Goal: Navigation & Orientation: Find specific page/section

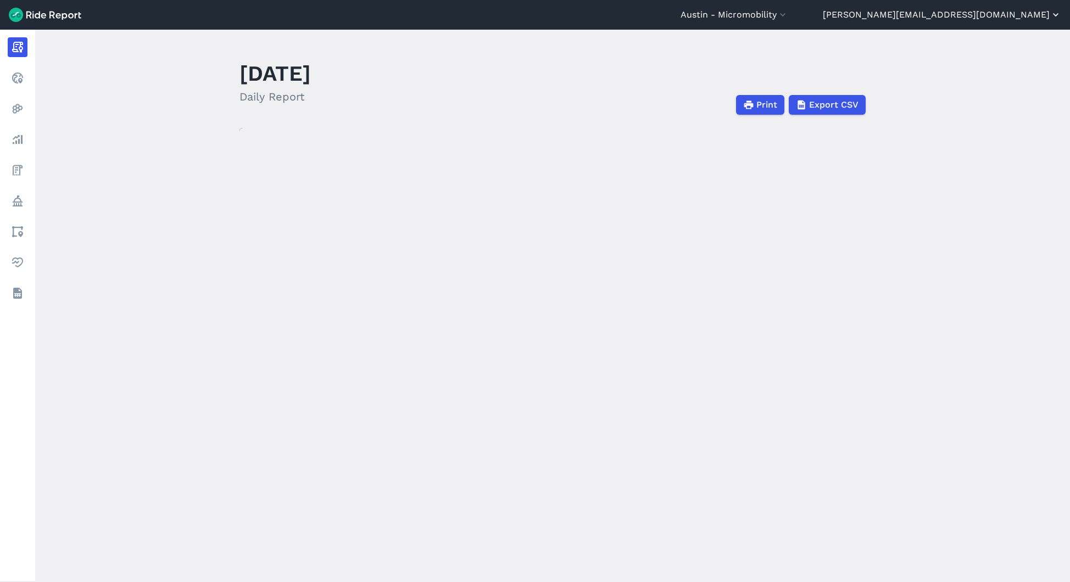
click at [998, 20] on button "[PERSON_NAME][EMAIL_ADDRESS][DOMAIN_NAME]" at bounding box center [942, 14] width 238 height 13
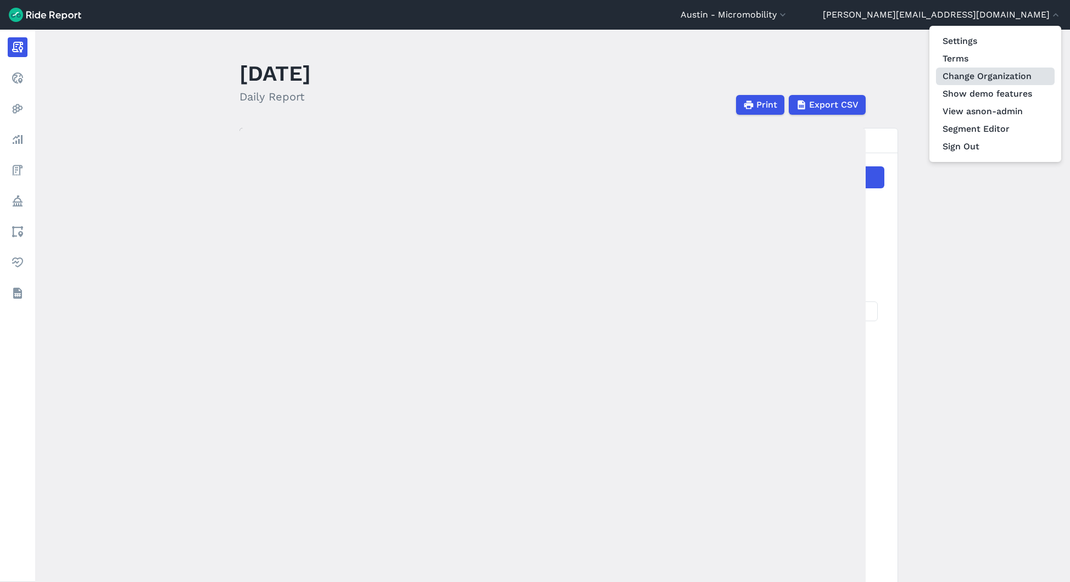
click at [991, 79] on link "Change Organization" at bounding box center [995, 77] width 119 height 18
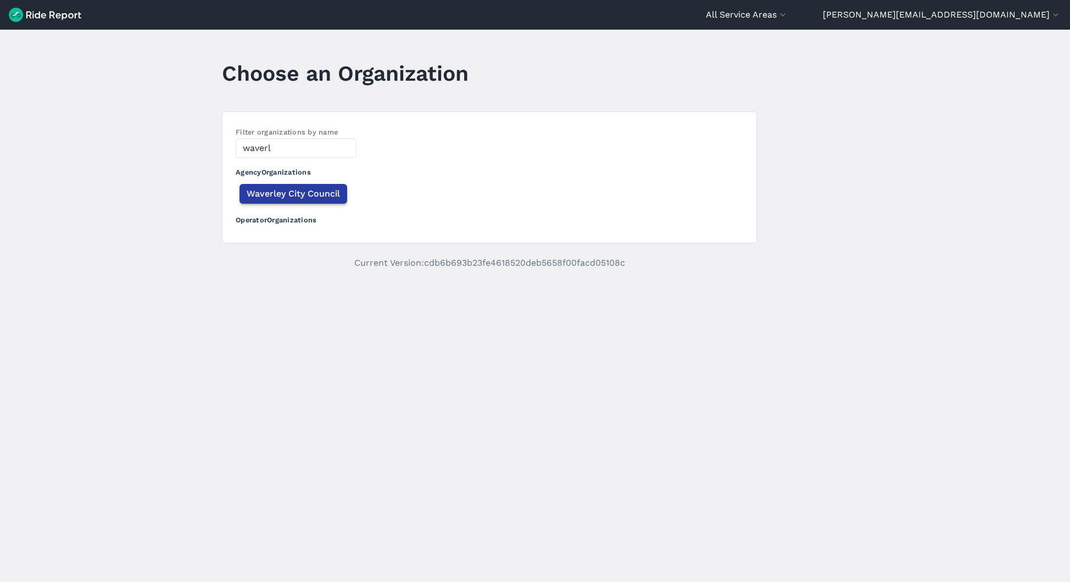
type input "waverl"
click at [286, 190] on span "Waverley City Council" at bounding box center [293, 193] width 93 height 13
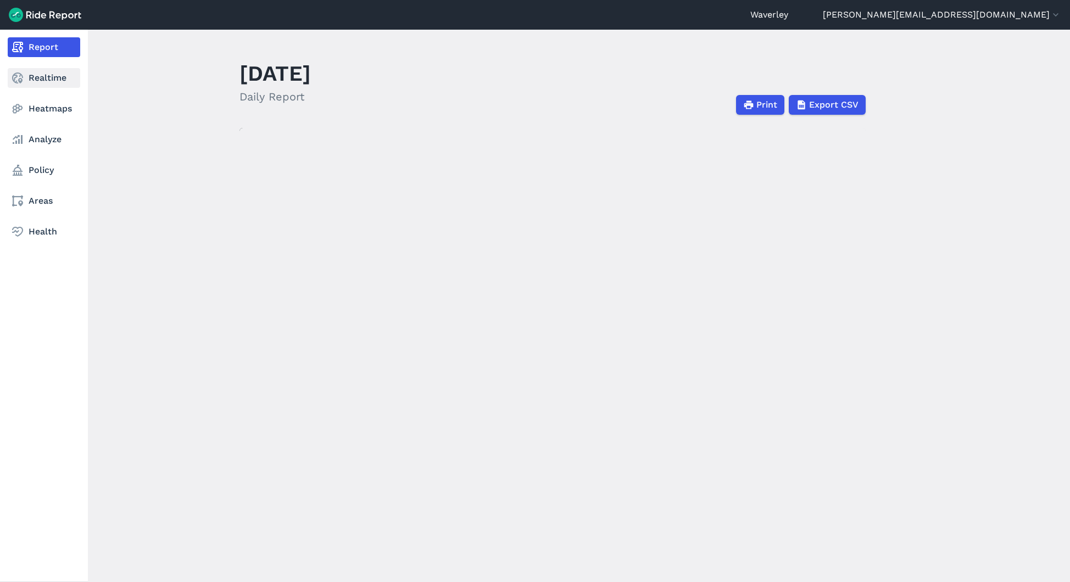
click at [24, 76] on link "Realtime" at bounding box center [44, 78] width 72 height 20
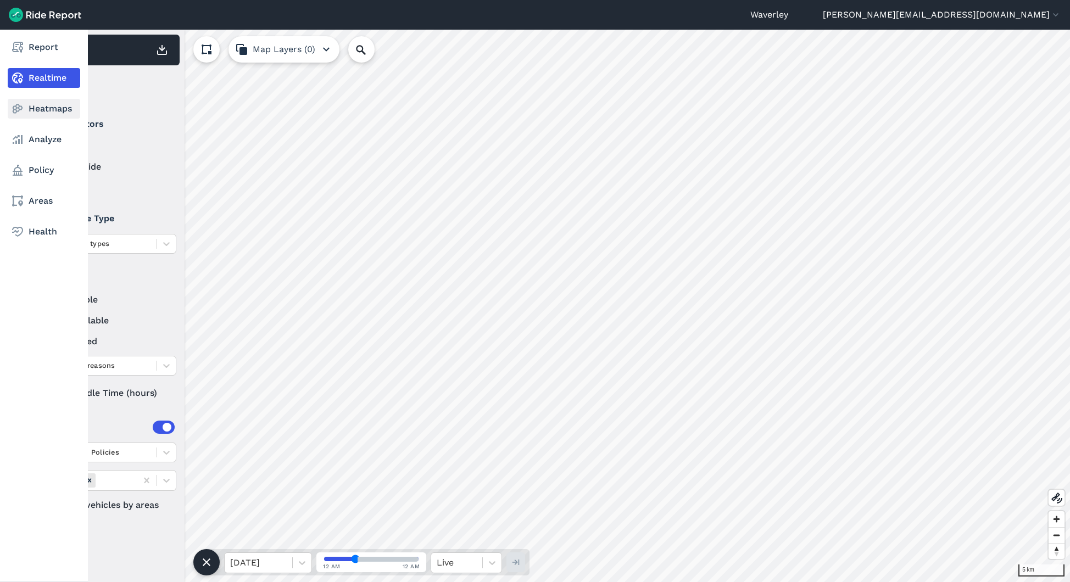
click at [13, 108] on use at bounding box center [18, 108] width 10 height 9
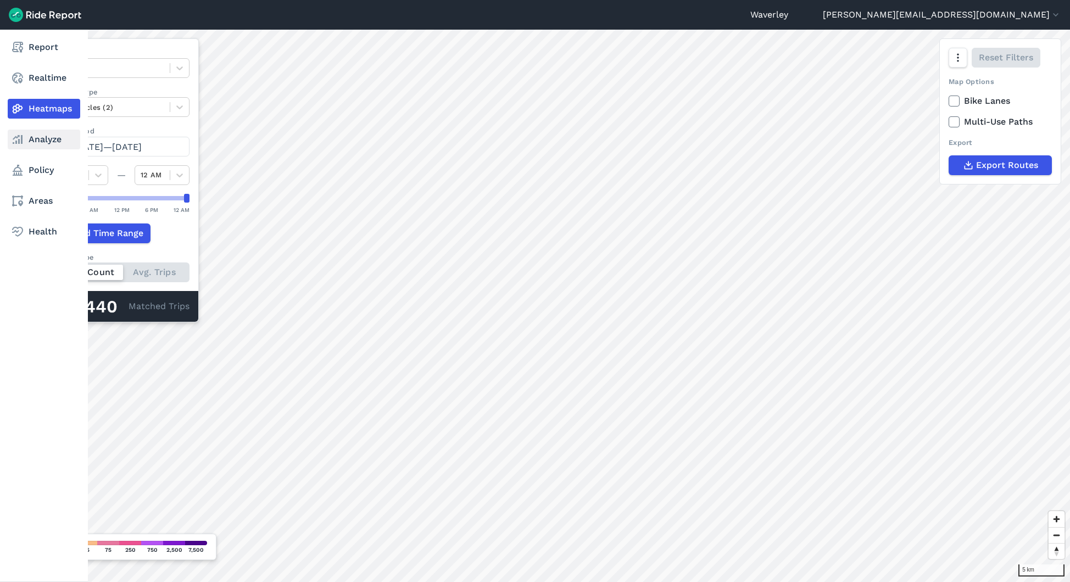
click at [19, 137] on icon at bounding box center [17, 139] width 13 height 13
